Goal: Task Accomplishment & Management: Manage account settings

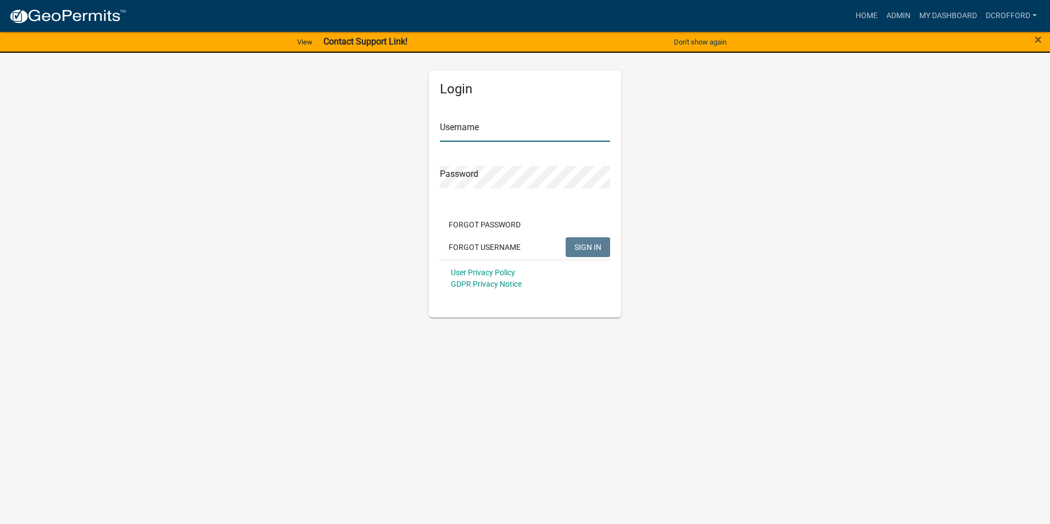
type input "dcrofford"
click at [574, 249] on button "SIGN IN" at bounding box center [588, 247] width 44 height 20
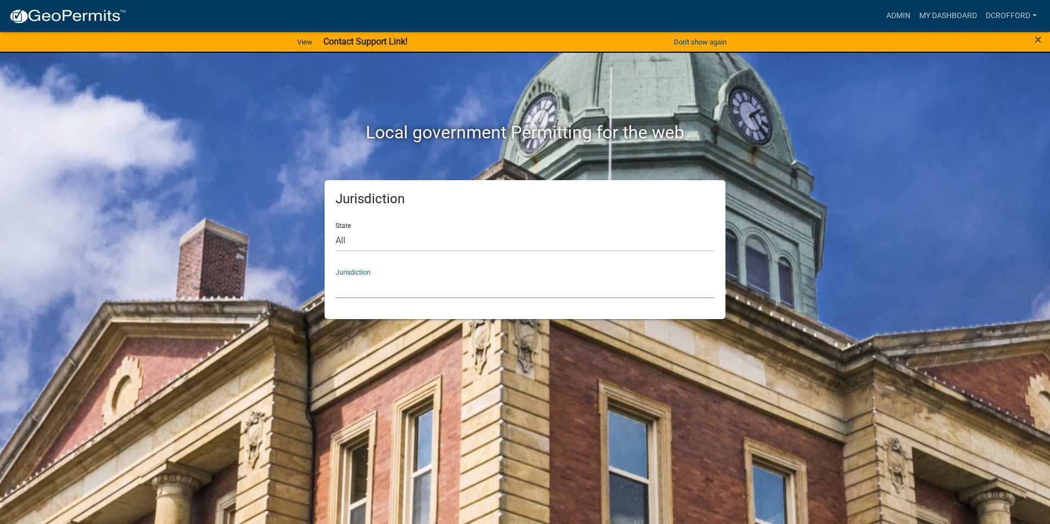
click at [346, 289] on select "[GEOGRAPHIC_DATA], [US_STATE] [GEOGRAPHIC_DATA], [US_STATE][PERSON_NAME][GEOGRA…" at bounding box center [525, 287] width 379 height 23
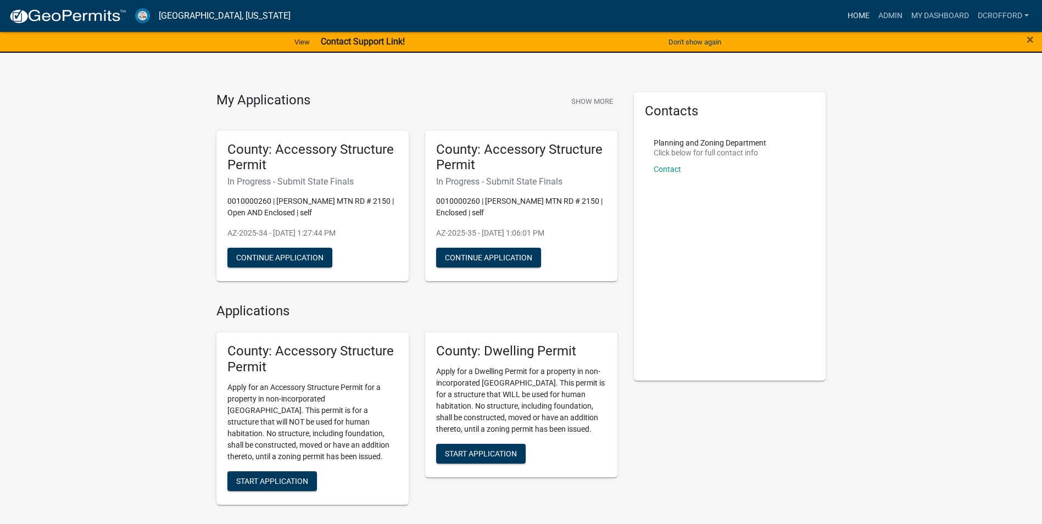
click at [848, 13] on link "Home" at bounding box center [858, 15] width 31 height 21
click at [884, 12] on link "Admin" at bounding box center [890, 15] width 33 height 21
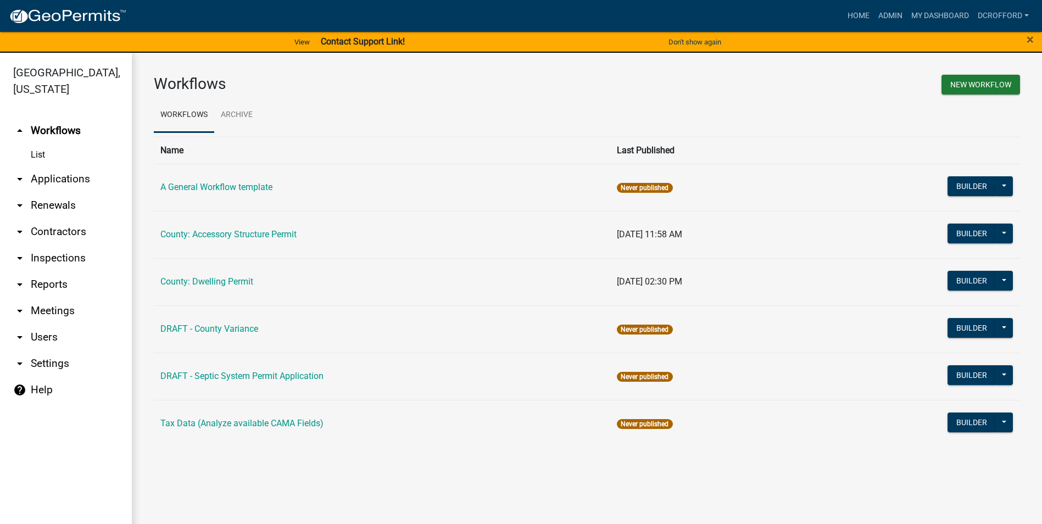
click at [41, 153] on link "List" at bounding box center [66, 155] width 132 height 22
click at [38, 149] on link "List" at bounding box center [66, 155] width 132 height 22
click at [40, 283] on link "arrow_drop_down Reports" at bounding box center [66, 284] width 132 height 26
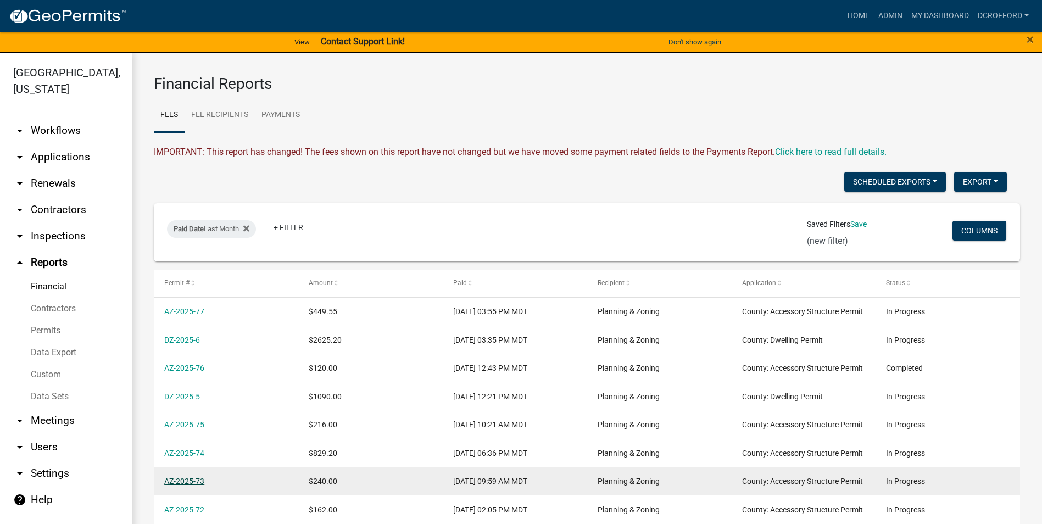
click at [167, 478] on link "AZ-2025-73" at bounding box center [184, 481] width 40 height 9
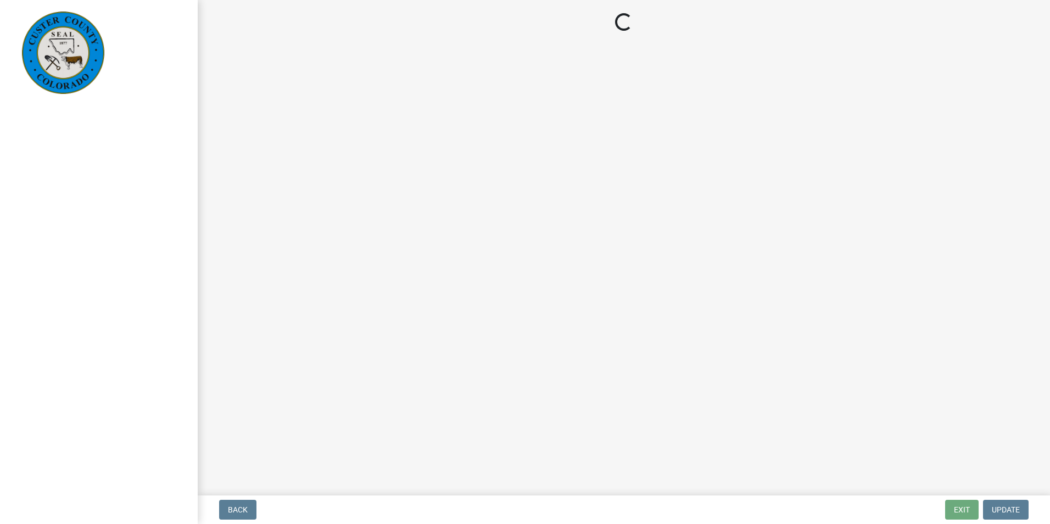
select select "cd09b013-b94f-4524-a046-a3f04ce1867e"
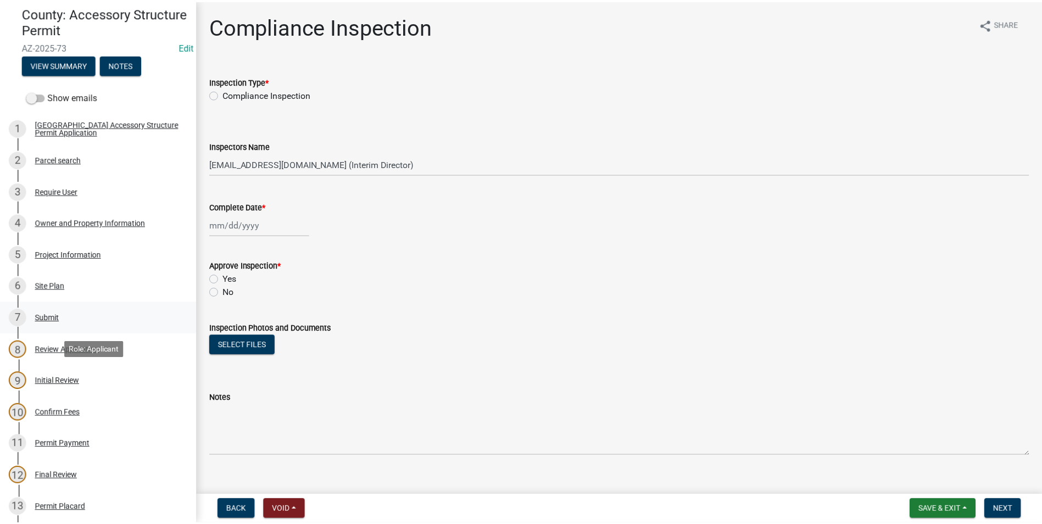
scroll to position [110, 0]
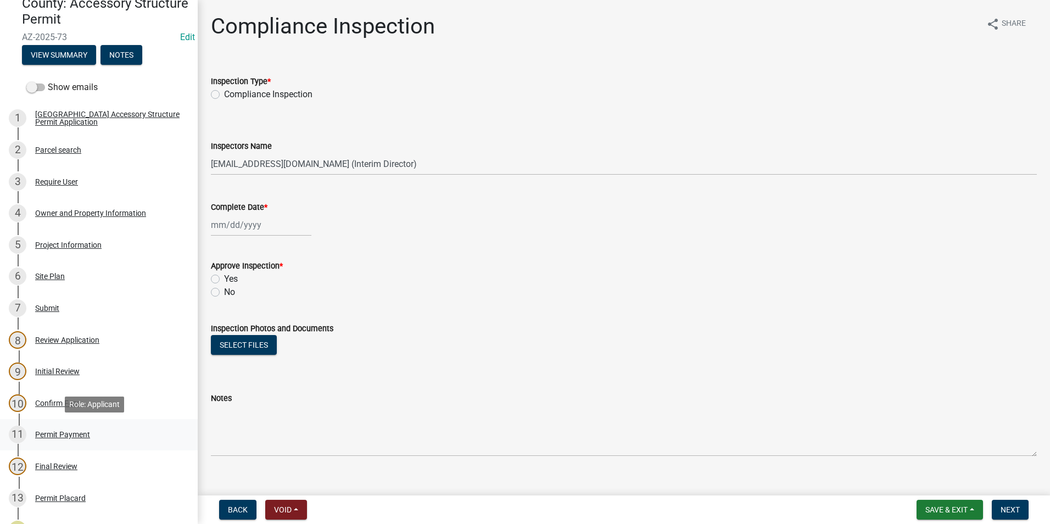
click at [54, 435] on div "Permit Payment" at bounding box center [62, 435] width 55 height 8
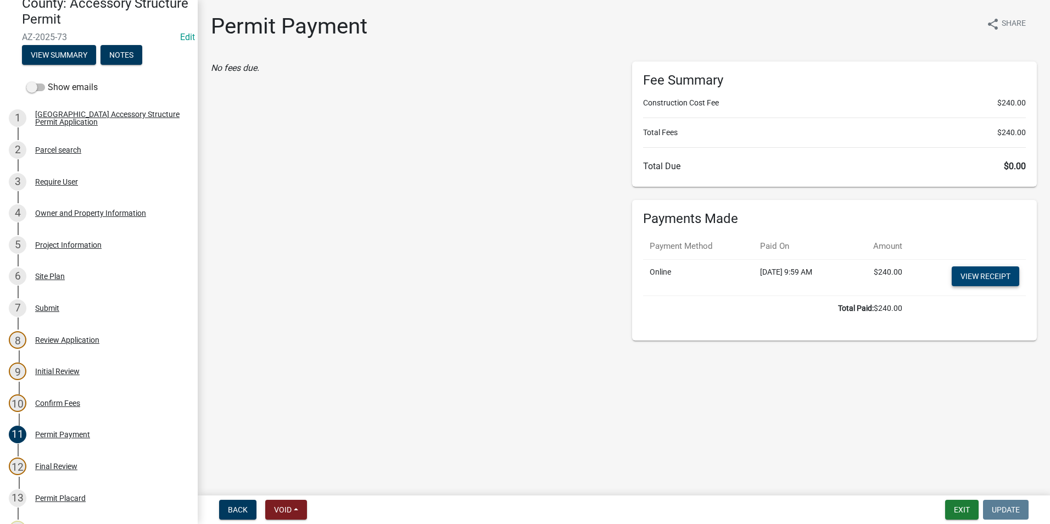
click at [984, 276] on link "View receipt" at bounding box center [986, 276] width 68 height 20
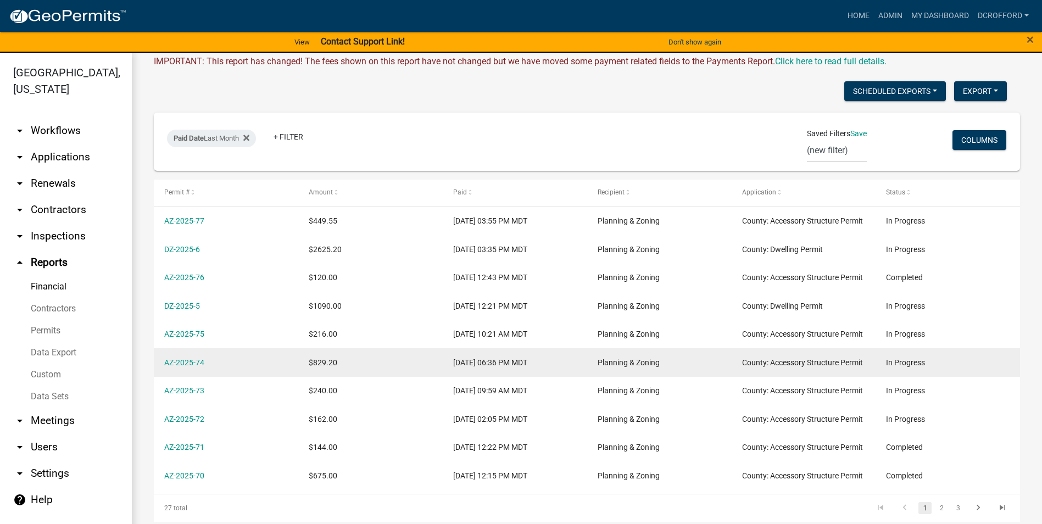
scroll to position [110, 0]
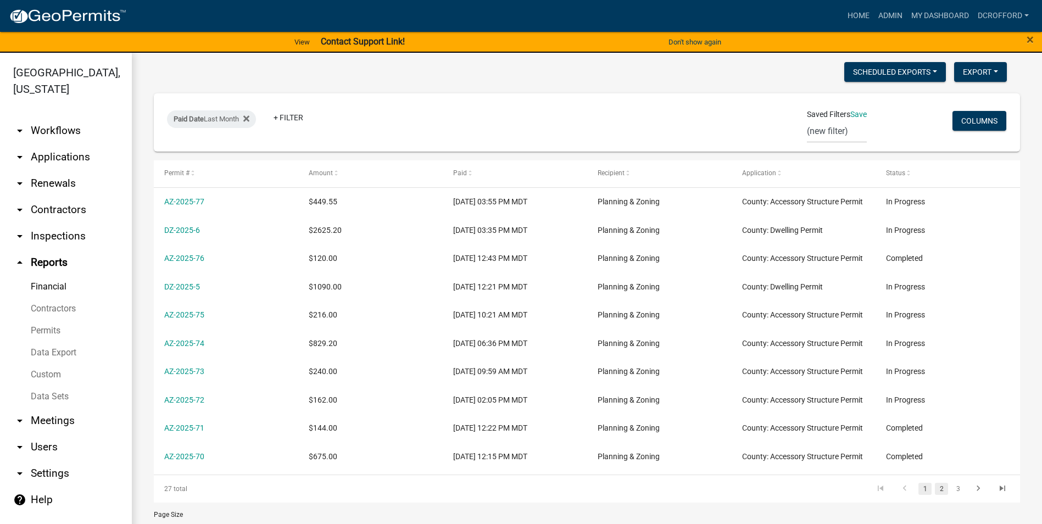
click at [935, 486] on link "2" at bounding box center [941, 489] width 13 height 12
click at [951, 489] on link "3" at bounding box center [957, 489] width 13 height 12
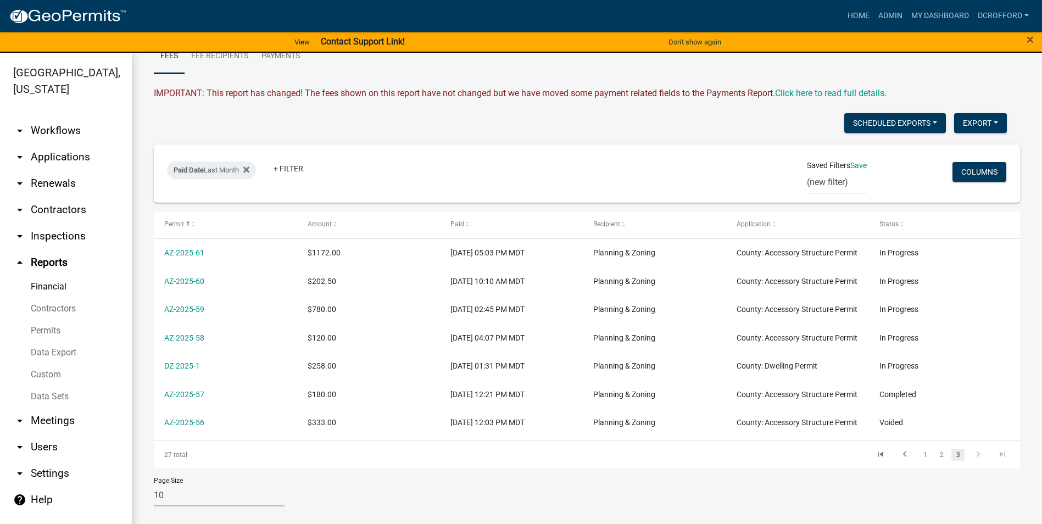
scroll to position [59, 0]
click at [935, 458] on link "2" at bounding box center [941, 455] width 13 height 12
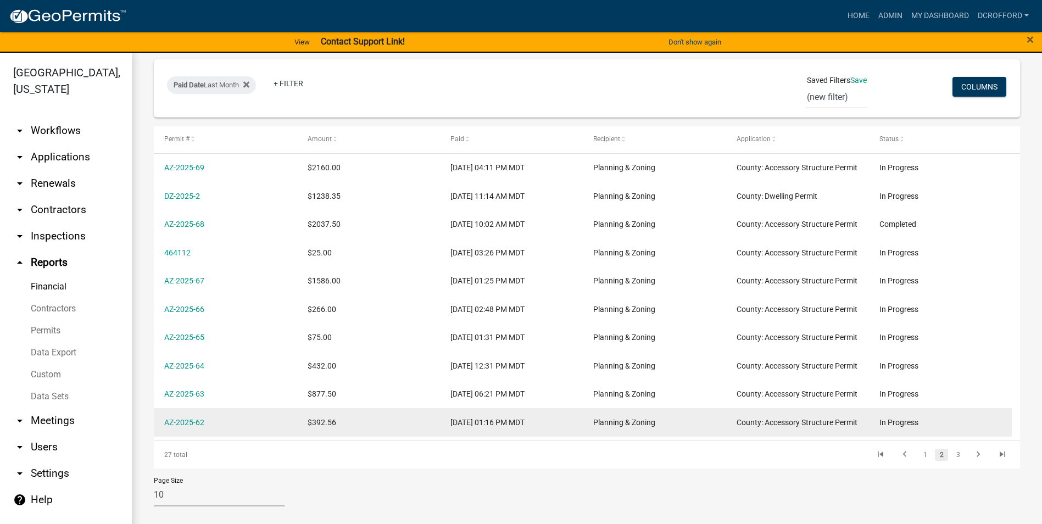
scroll to position [89, 0]
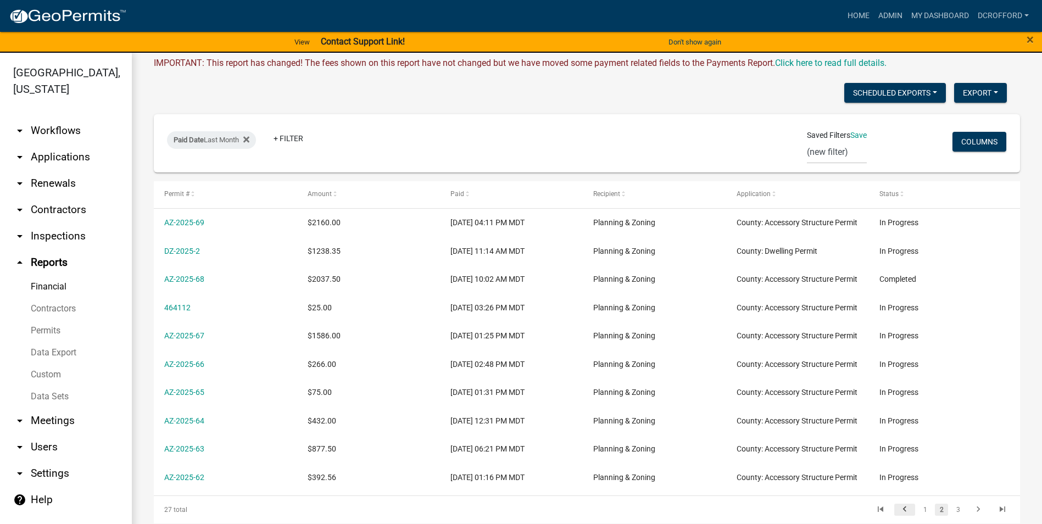
click at [898, 507] on icon "go to previous page" at bounding box center [905, 510] width 14 height 13
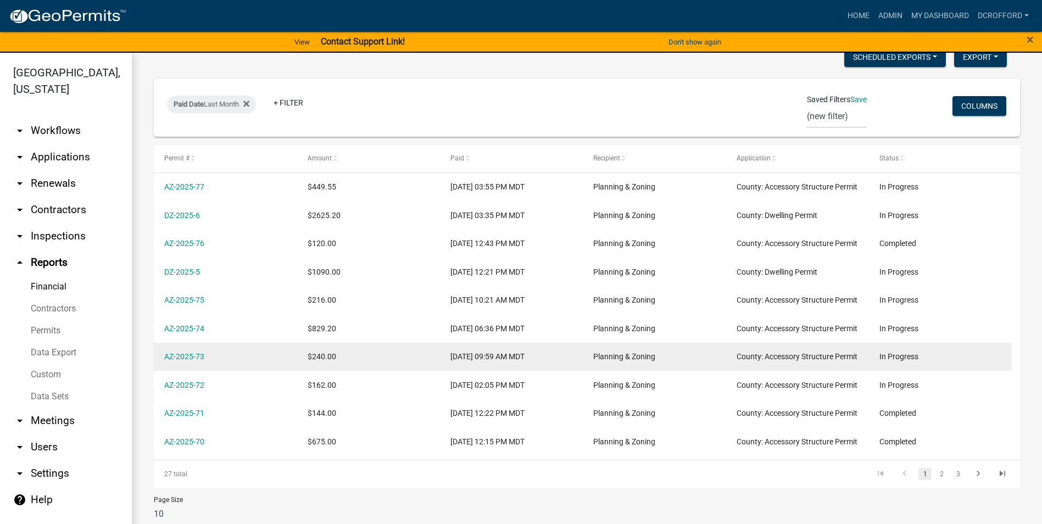
scroll to position [144, 0]
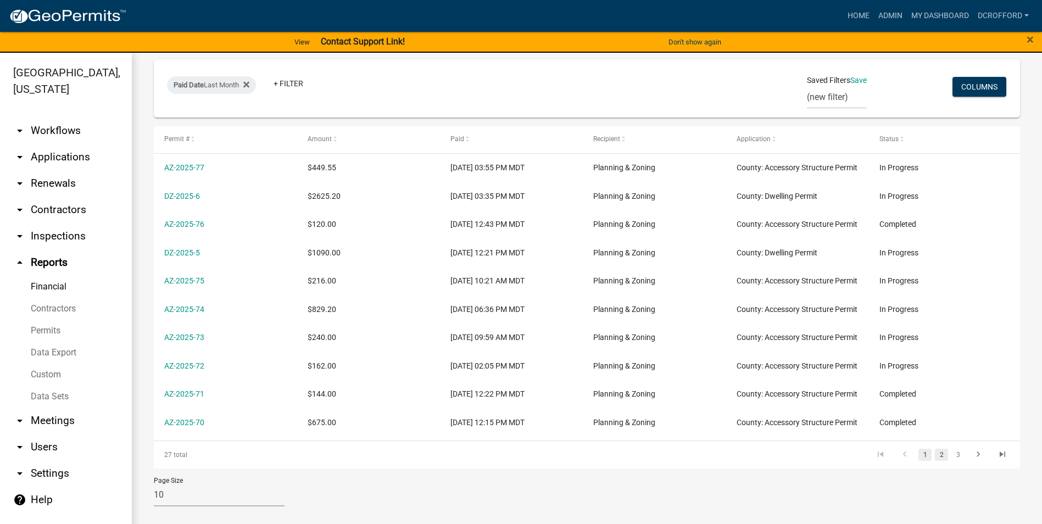
click at [935, 455] on link "2" at bounding box center [941, 455] width 13 height 12
click at [953, 458] on link "3" at bounding box center [957, 455] width 13 height 12
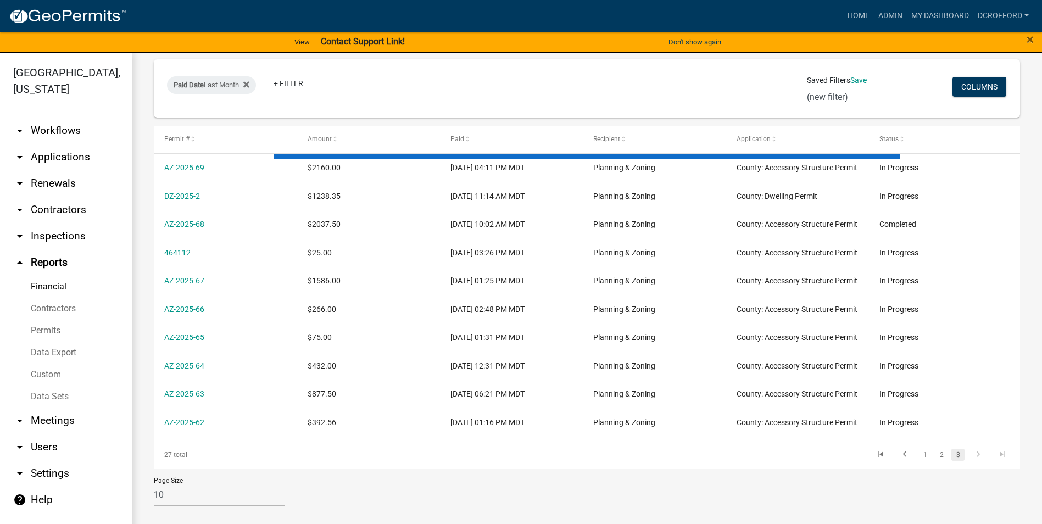
scroll to position [59, 0]
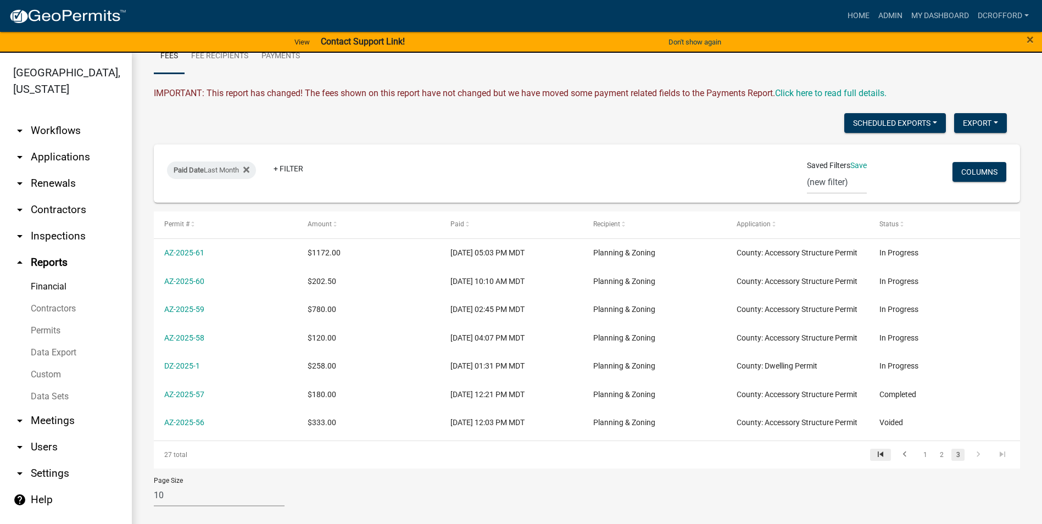
click at [875, 450] on icon "go to first page" at bounding box center [880, 455] width 14 height 13
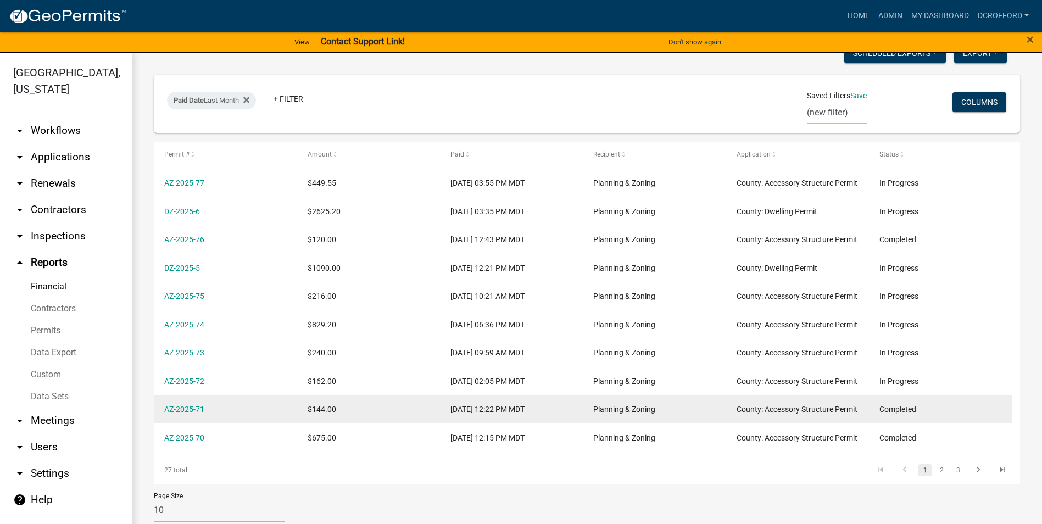
scroll to position [144, 0]
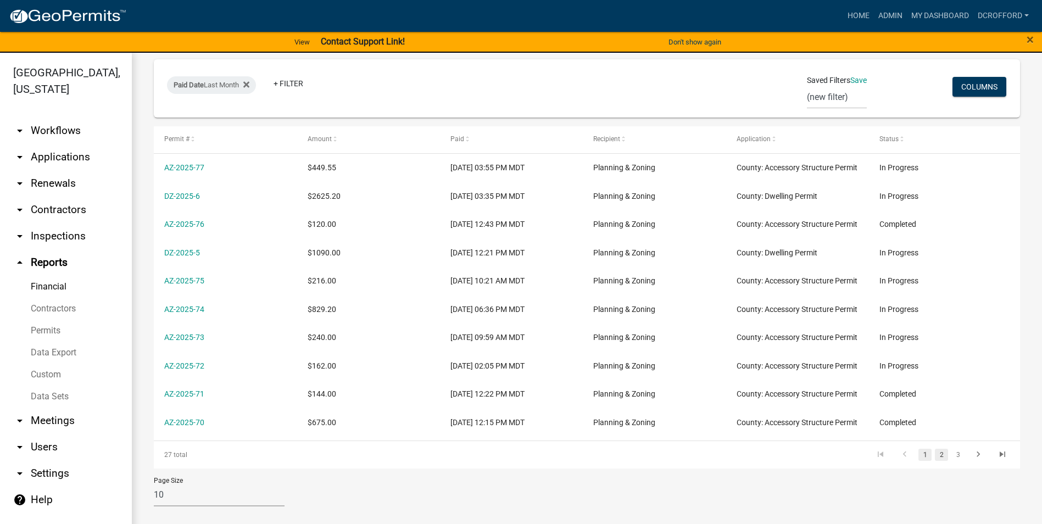
click at [935, 455] on link "2" at bounding box center [941, 455] width 13 height 12
click at [951, 454] on link "3" at bounding box center [957, 455] width 13 height 12
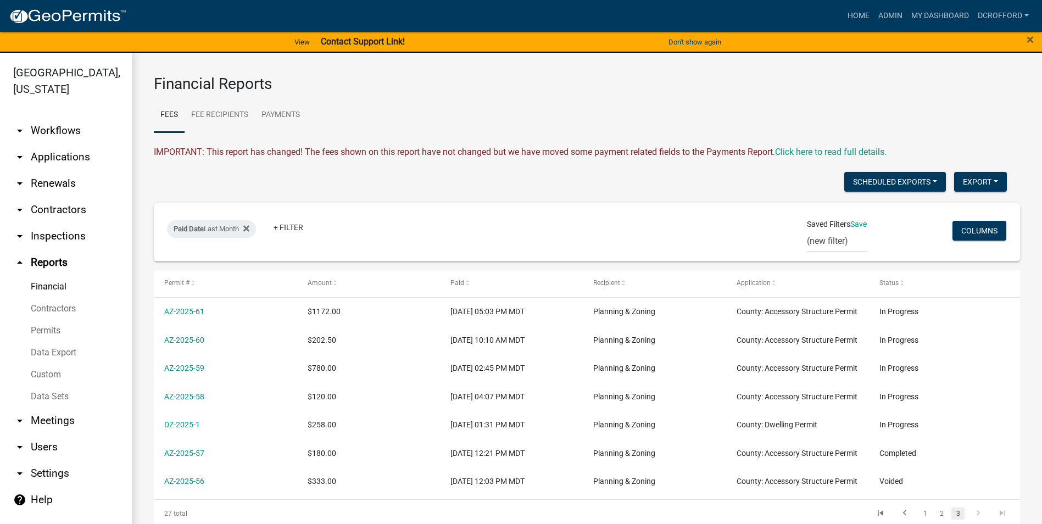
click at [63, 152] on link "arrow_drop_down Applications" at bounding box center [66, 157] width 132 height 26
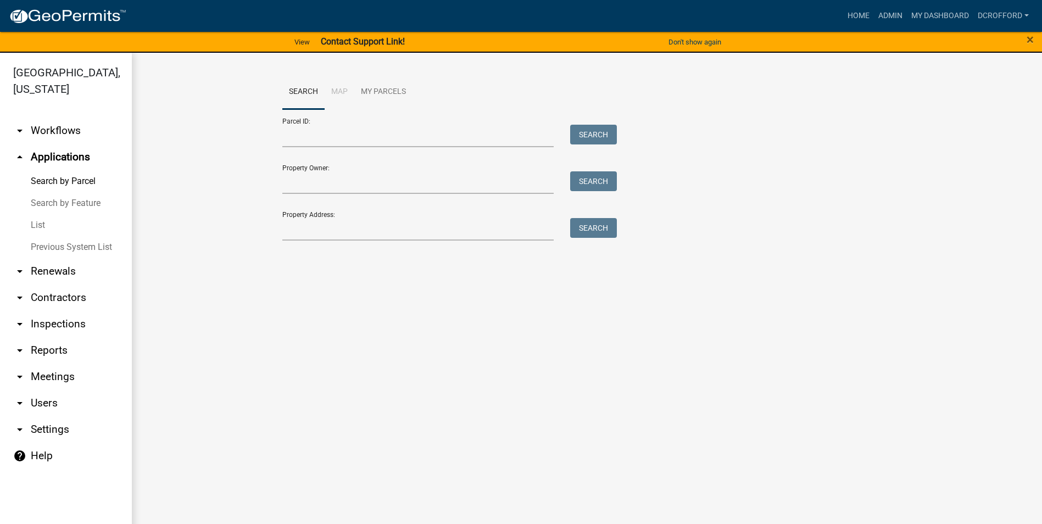
click at [38, 225] on link "List" at bounding box center [66, 225] width 132 height 22
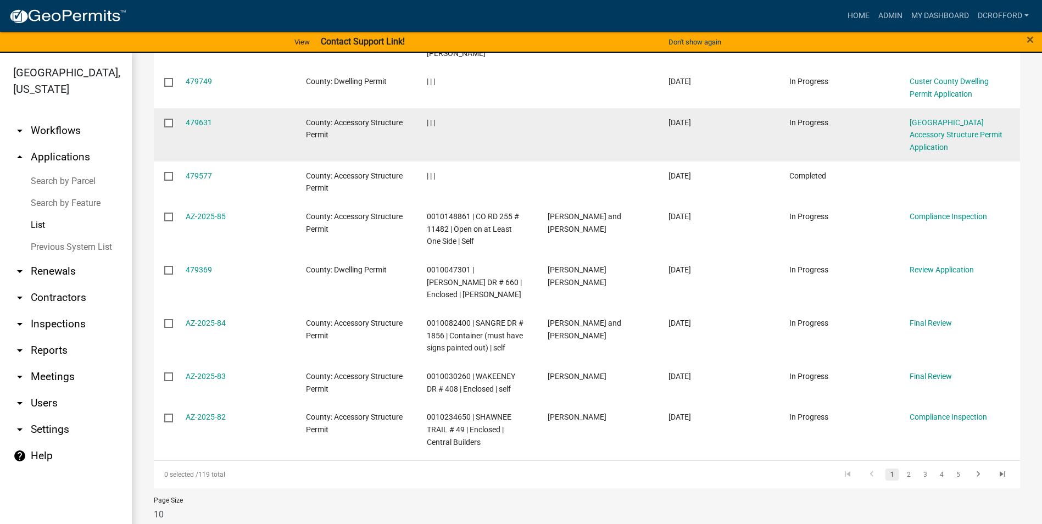
scroll to position [296, 0]
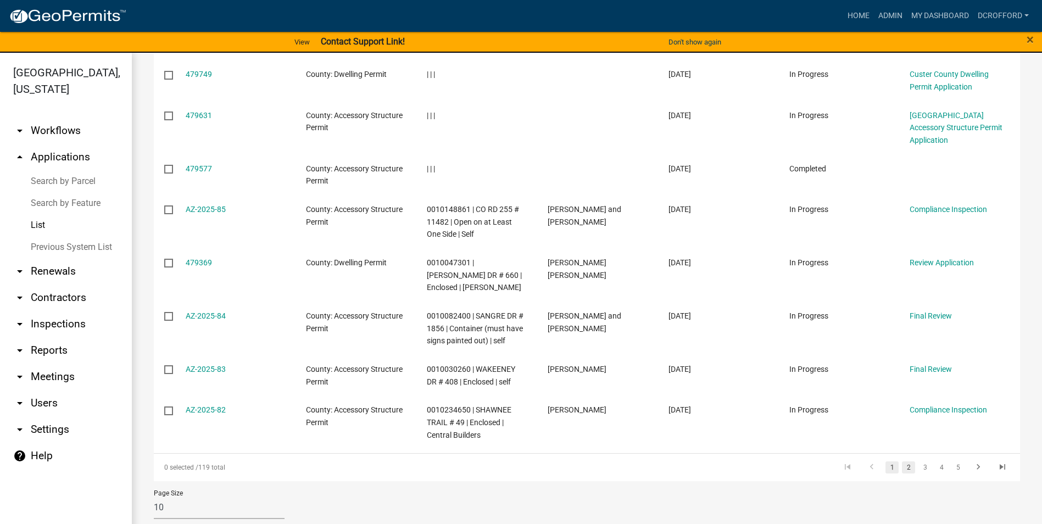
click at [902, 461] on link "2" at bounding box center [908, 467] width 13 height 12
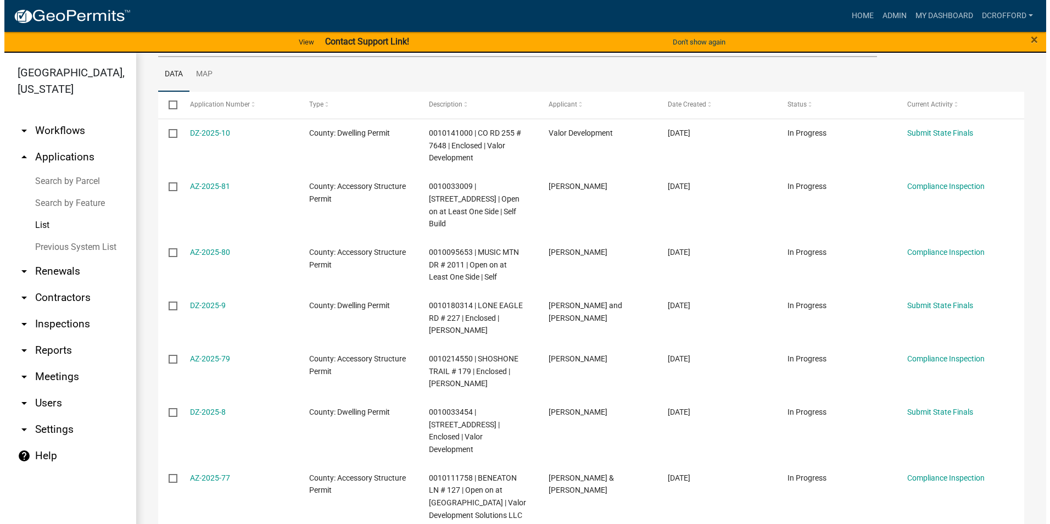
scroll to position [131, 0]
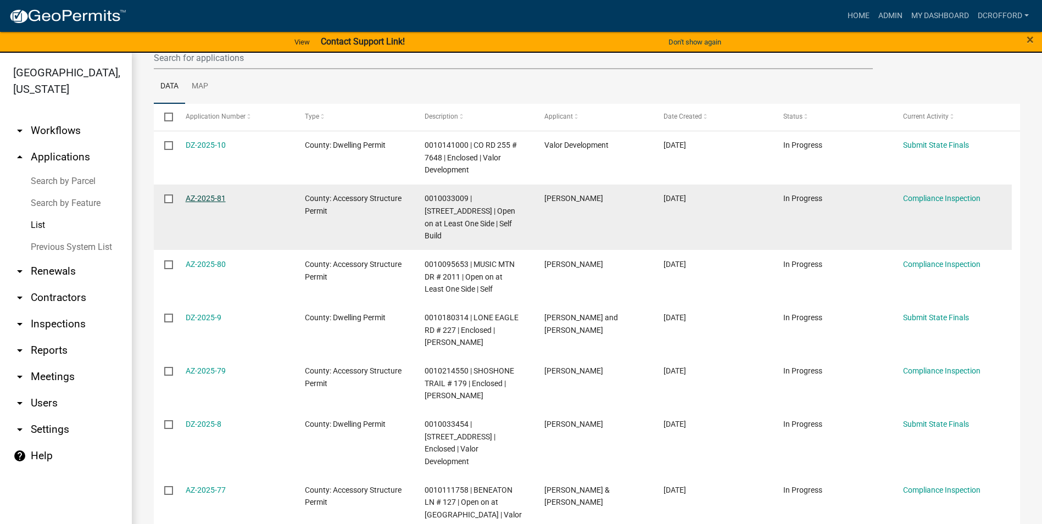
click at [202, 198] on link "AZ-2025-81" at bounding box center [206, 198] width 40 height 9
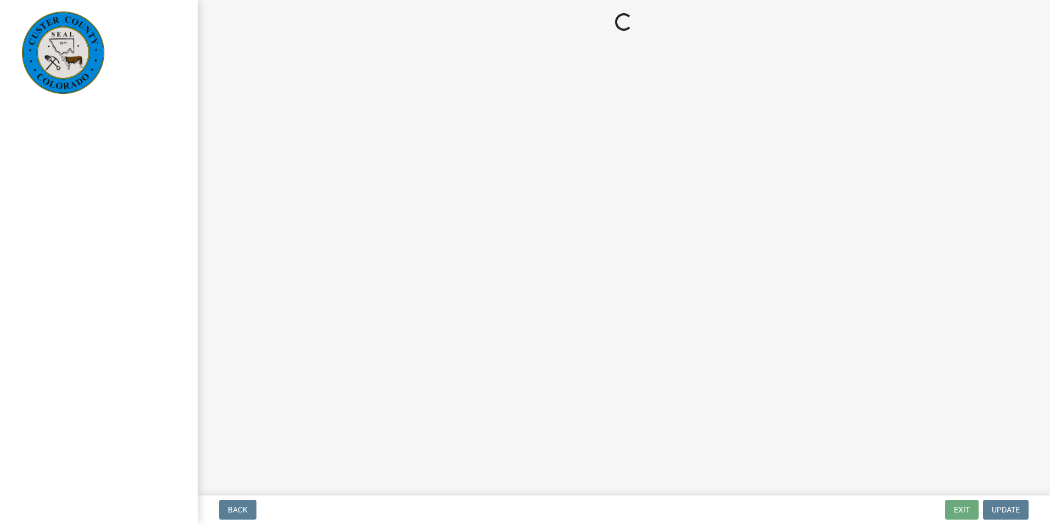
select select "cd09b013-b94f-4524-a046-a3f04ce1867e"
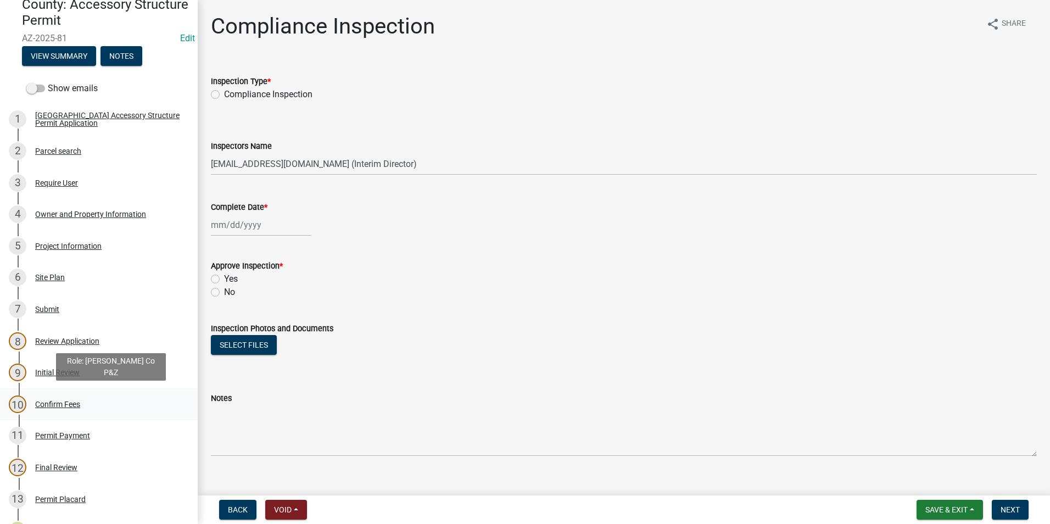
scroll to position [110, 0]
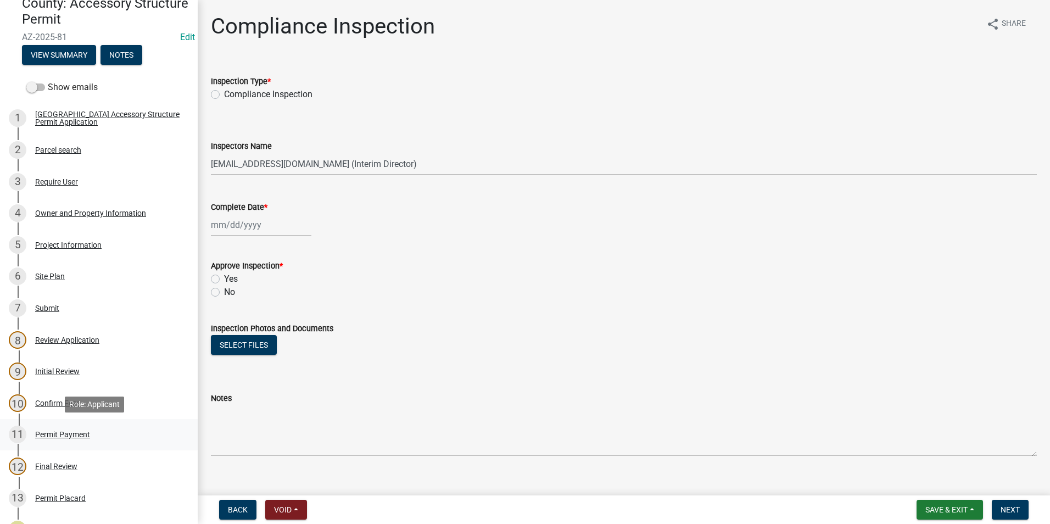
click at [77, 432] on div "Permit Payment" at bounding box center [62, 435] width 55 height 8
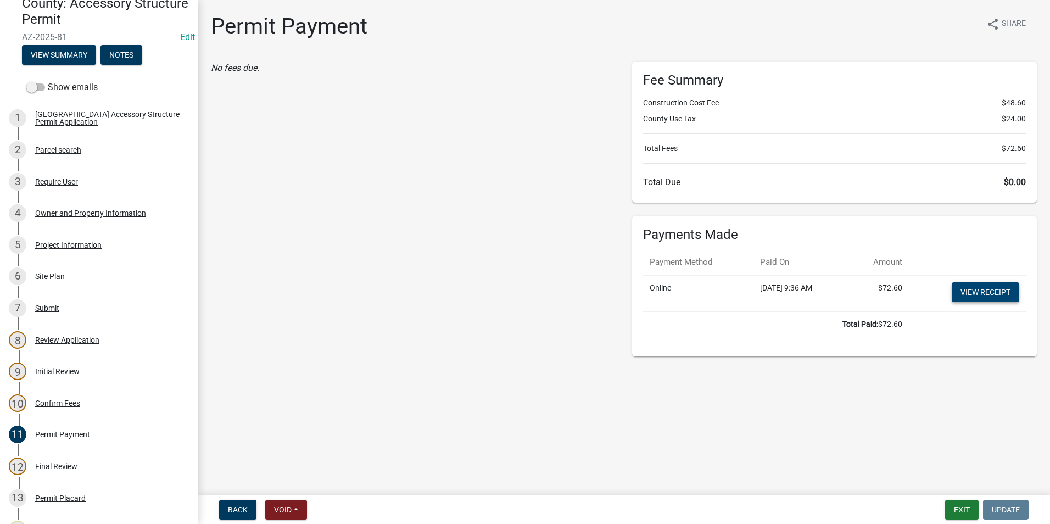
click at [990, 288] on link "View receipt" at bounding box center [986, 292] width 68 height 20
